Goal: Communication & Community: Answer question/provide support

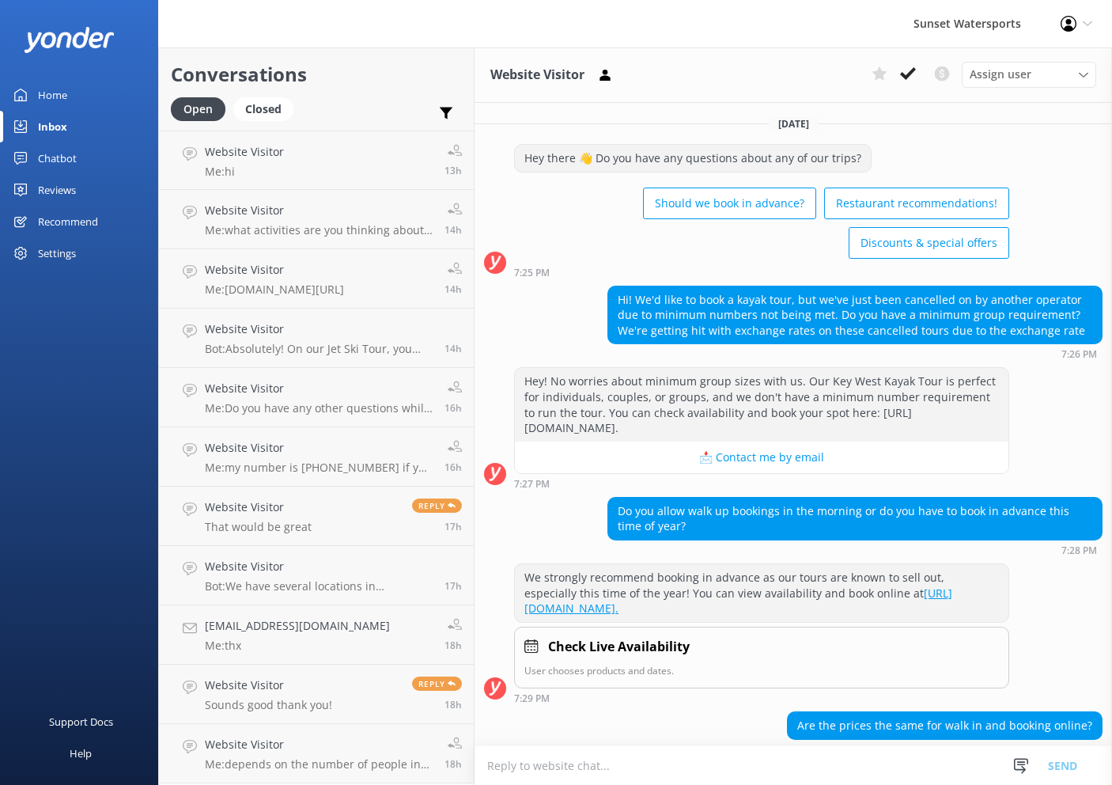
scroll to position [384, 0]
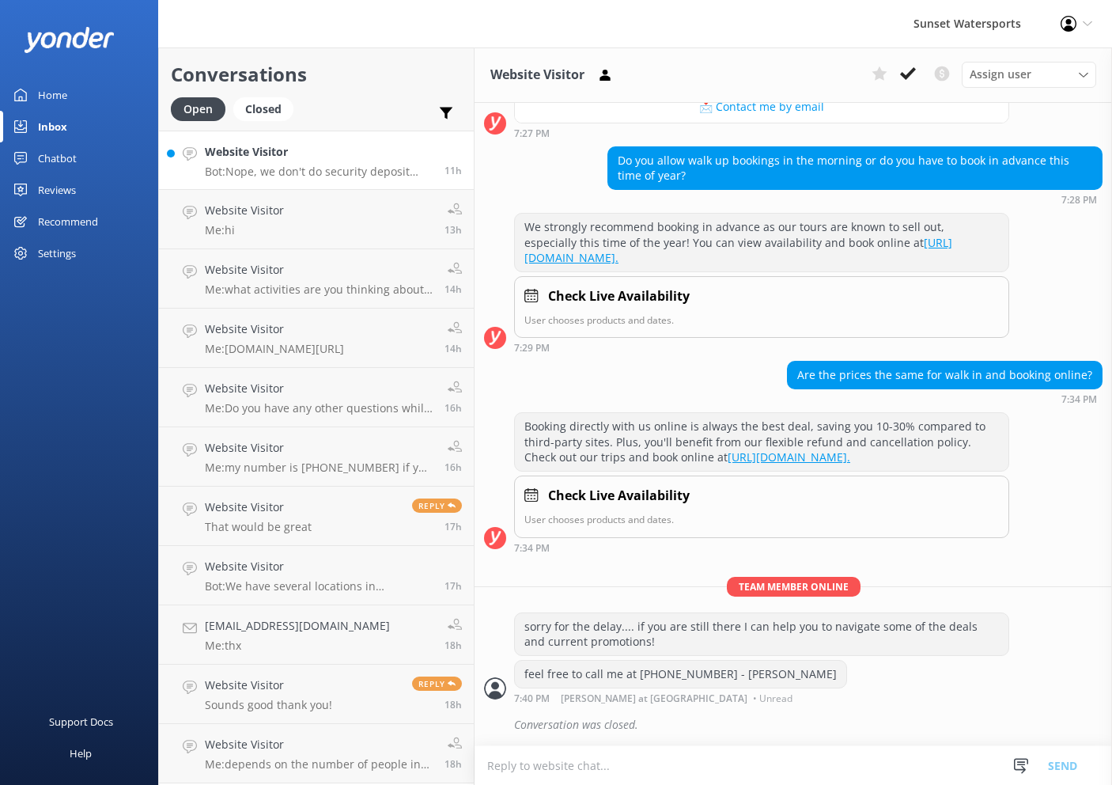
click at [347, 149] on h4 "Website Visitor" at bounding box center [319, 151] width 228 height 17
